Goal: Task Accomplishment & Management: Manage account settings

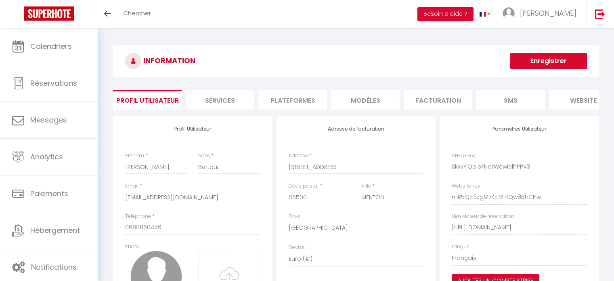
select select "28"
select select "fr"
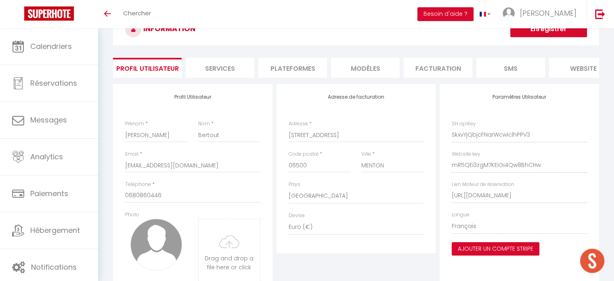
scroll to position [40, 0]
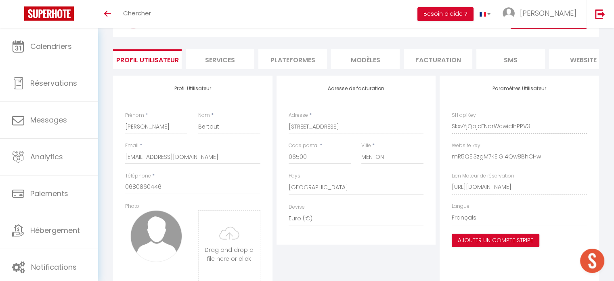
click at [212, 58] on li "Services" at bounding box center [220, 59] width 69 height 20
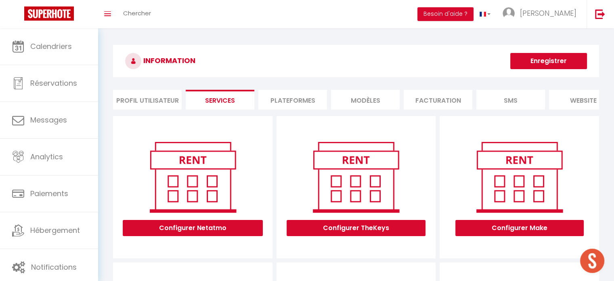
click at [278, 101] on li "Plateformes" at bounding box center [292, 100] width 69 height 20
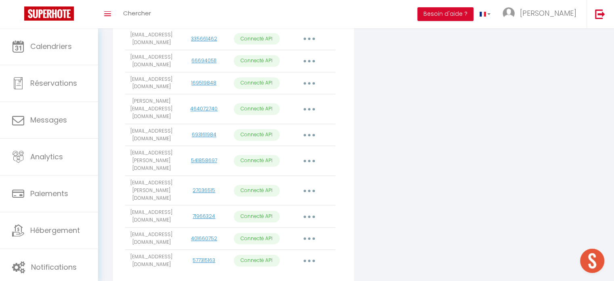
scroll to position [333, 0]
click at [309, 258] on icon "button" at bounding box center [309, 259] width 2 height 2
click at [303, 271] on link "Importer les appartements" at bounding box center [273, 278] width 89 height 14
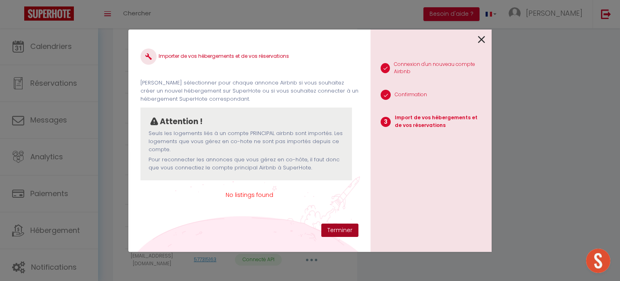
click at [339, 231] on button "Terminer" at bounding box center [339, 230] width 37 height 14
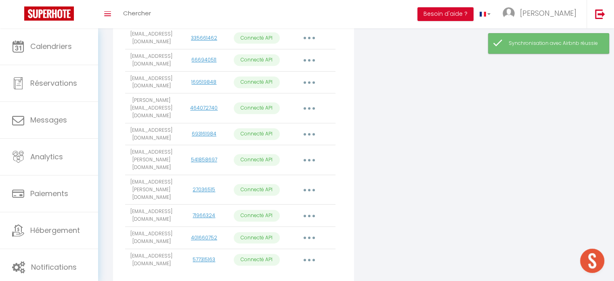
click at [310, 253] on button "button" at bounding box center [309, 259] width 23 height 13
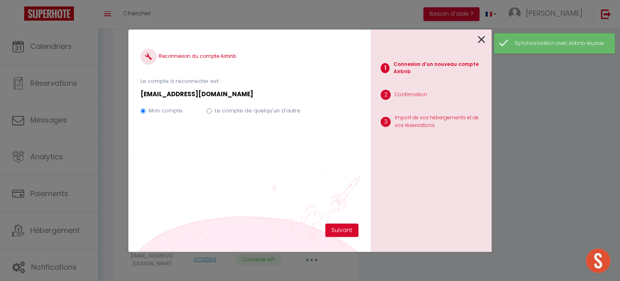
click at [273, 112] on label "Le compte de quelqu'un d'autre" at bounding box center [258, 111] width 86 height 8
click at [212, 112] on input "Le compte de quelqu'un d'autre" at bounding box center [209, 110] width 5 height 5
radio input "true"
radio input "false"
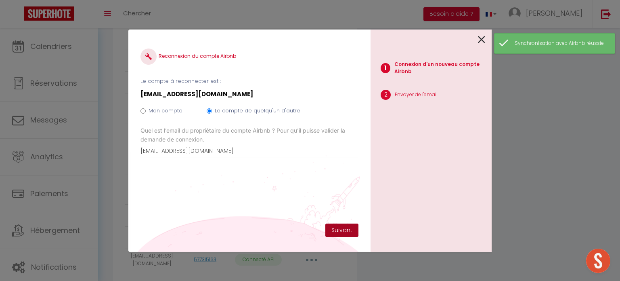
click at [337, 231] on button "Suivant" at bounding box center [342, 230] width 33 height 14
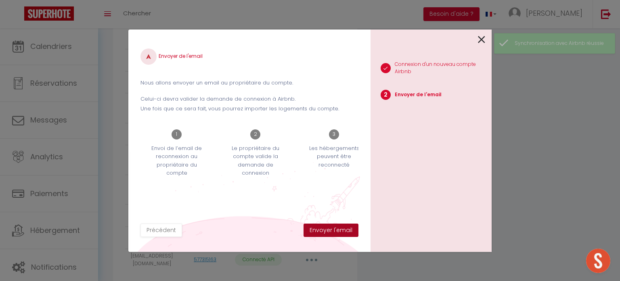
click at [337, 231] on button "Envoyer l'email" at bounding box center [331, 230] width 55 height 14
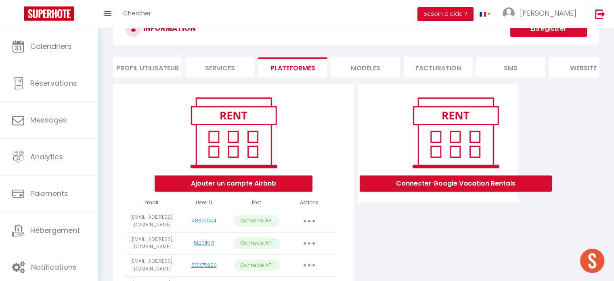
scroll to position [0, 0]
